Goal: Information Seeking & Learning: Learn about a topic

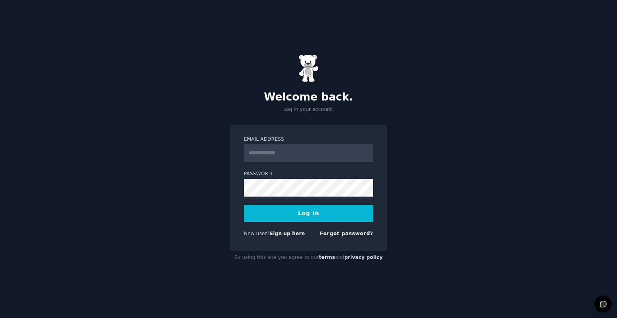
click at [276, 155] on input "Email Address" at bounding box center [308, 153] width 129 height 18
type input "**********"
click at [286, 211] on button "Log In" at bounding box center [308, 213] width 129 height 17
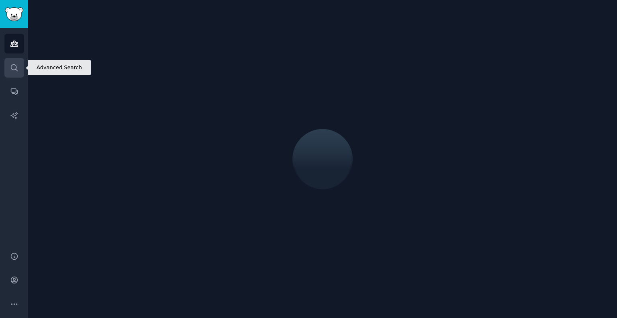
click at [14, 71] on icon "Sidebar" at bounding box center [14, 68] width 8 height 8
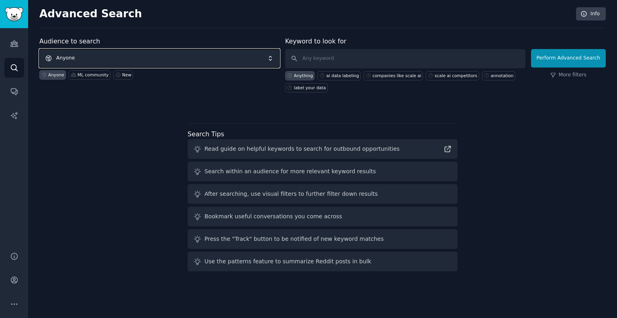
click at [157, 59] on span "Anyone" at bounding box center [159, 58] width 240 height 18
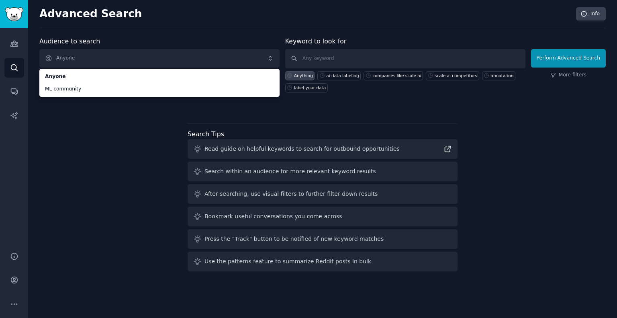
click at [88, 129] on div "Audience to search Anyone Anyone ML community Anyone ML community New Keyword t…" at bounding box center [322, 156] width 567 height 238
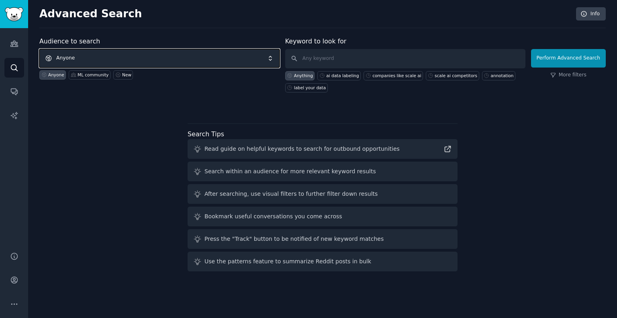
click at [76, 51] on span "Anyone" at bounding box center [159, 58] width 240 height 18
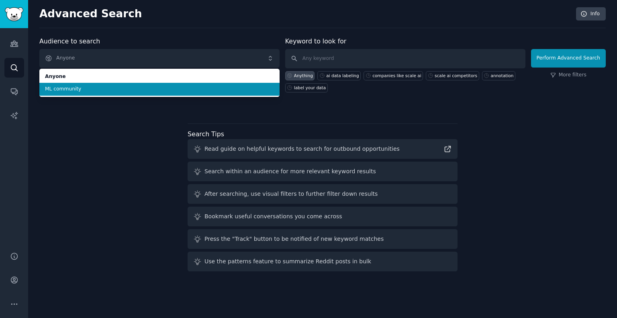
click at [67, 88] on span "ML community" at bounding box center [159, 89] width 229 height 7
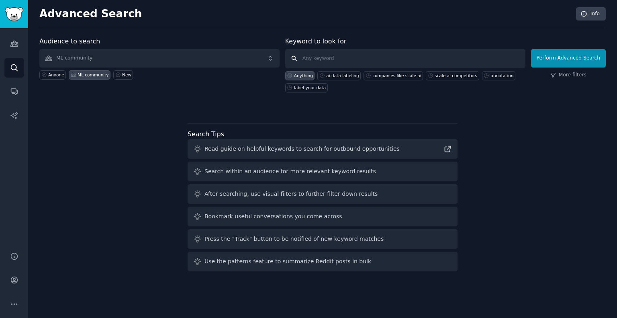
click at [358, 60] on input "text" at bounding box center [405, 58] width 240 height 19
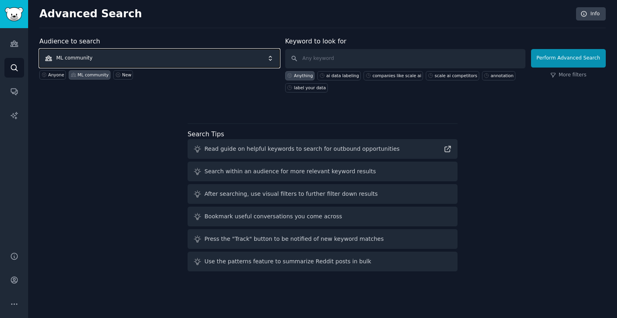
click at [129, 51] on span "ML community" at bounding box center [159, 58] width 240 height 18
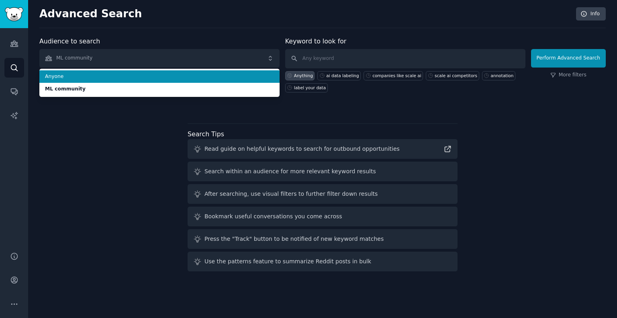
click at [88, 77] on span "Anyone" at bounding box center [159, 76] width 229 height 7
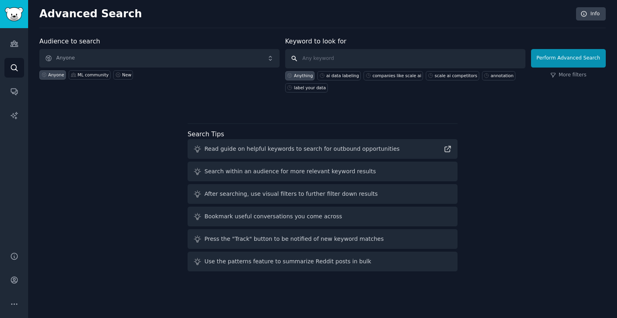
click at [337, 57] on input "text" at bounding box center [405, 58] width 240 height 19
type input "X"
type input "xAI annotators"
click button "Perform Advanced Search" at bounding box center [568, 58] width 75 height 18
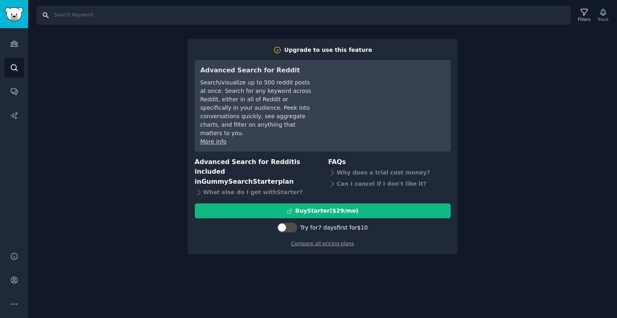
click at [102, 17] on input "Search" at bounding box center [304, 15] width 535 height 19
click at [12, 70] on icon "Sidebar" at bounding box center [14, 68] width 8 height 8
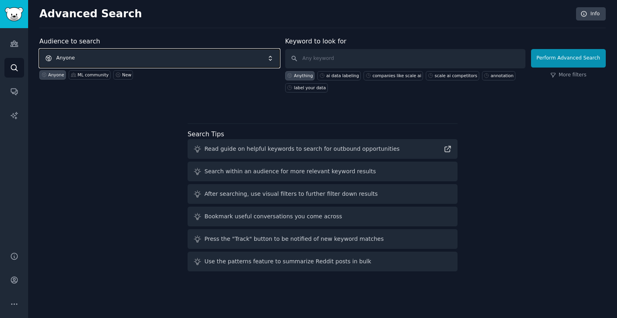
click at [92, 56] on span "Anyone" at bounding box center [159, 58] width 240 height 18
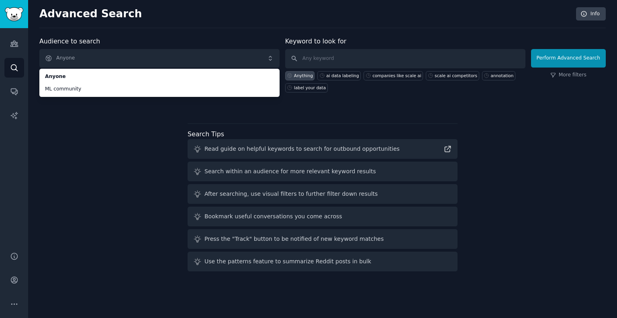
click at [102, 129] on div "Audience to search Anyone Anyone ML community Anyone ML community New Keyword t…" at bounding box center [322, 156] width 567 height 238
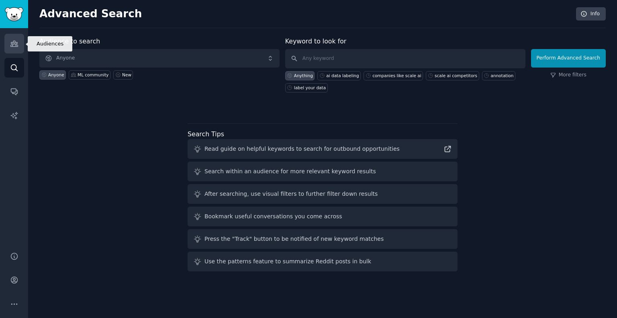
click at [16, 44] on icon "Sidebar" at bounding box center [13, 44] width 7 height 6
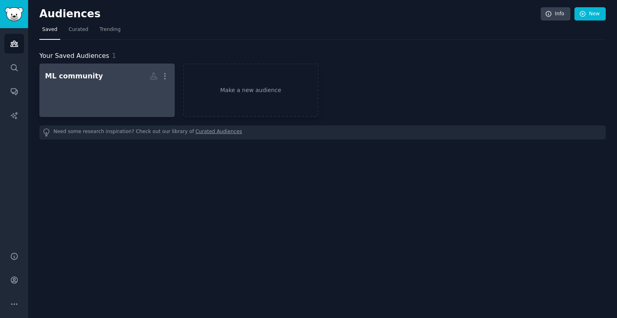
click at [112, 78] on h2 "ML community More" at bounding box center [107, 76] width 124 height 14
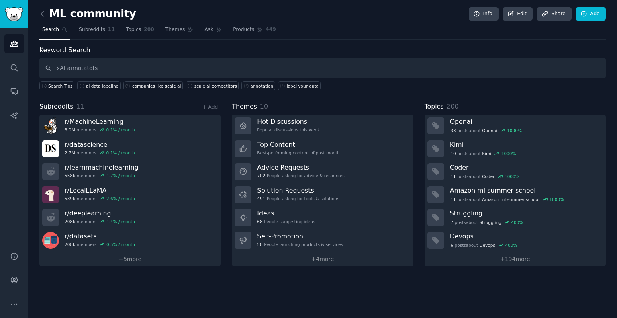
type input "xAI annotatots"
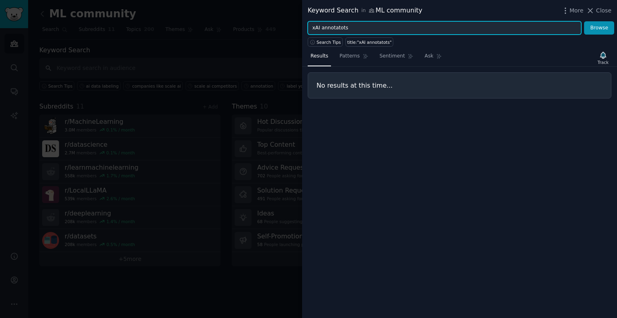
click at [363, 31] on input "xAI annotatots" at bounding box center [445, 28] width 274 height 14
click at [584, 21] on button "Browse" at bounding box center [599, 28] width 30 height 14
drag, startPoint x: 320, startPoint y: 29, endPoint x: 410, endPoint y: 33, distance: 90.1
click at [410, 33] on input "xAI annotators" at bounding box center [445, 28] width 274 height 14
type input "xAI"
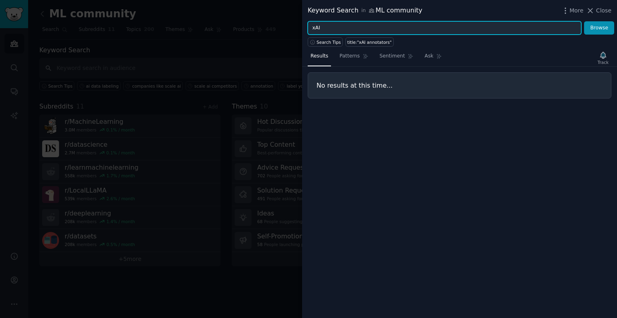
click at [584, 21] on button "Browse" at bounding box center [599, 28] width 30 height 14
